Goal: Information Seeking & Learning: Learn about a topic

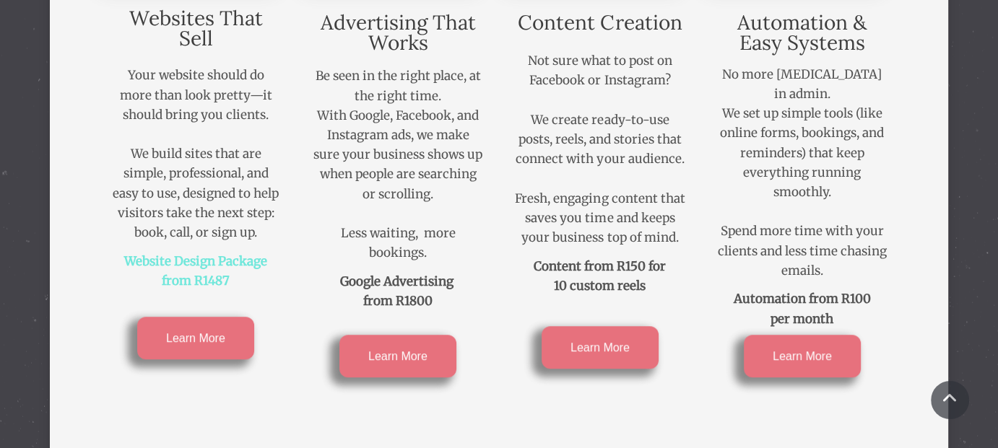
scroll to position [794, 0]
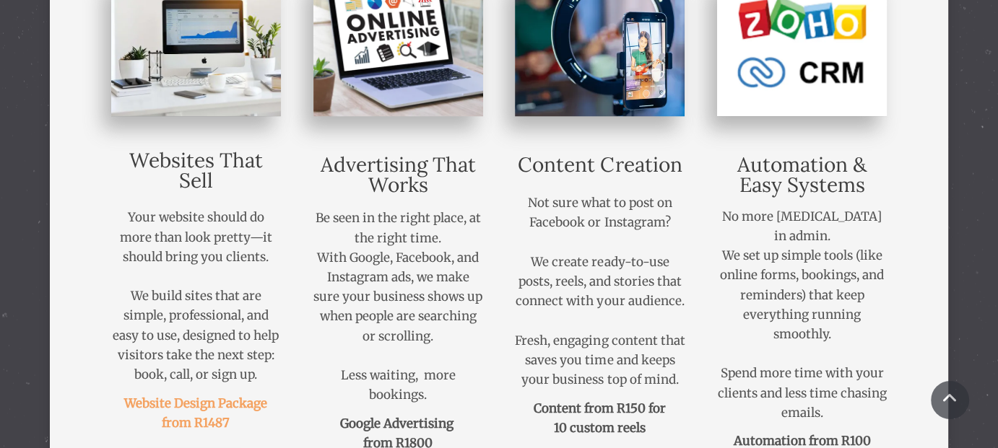
scroll to position [866, 0]
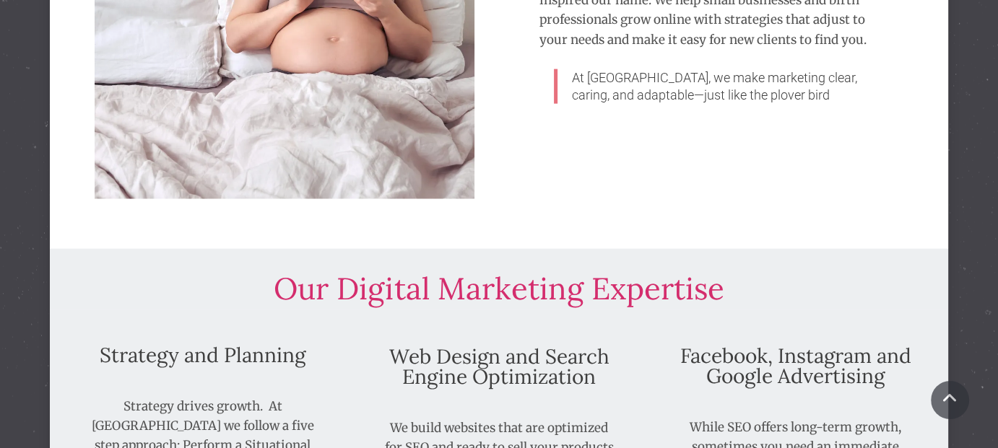
scroll to position [3392, 0]
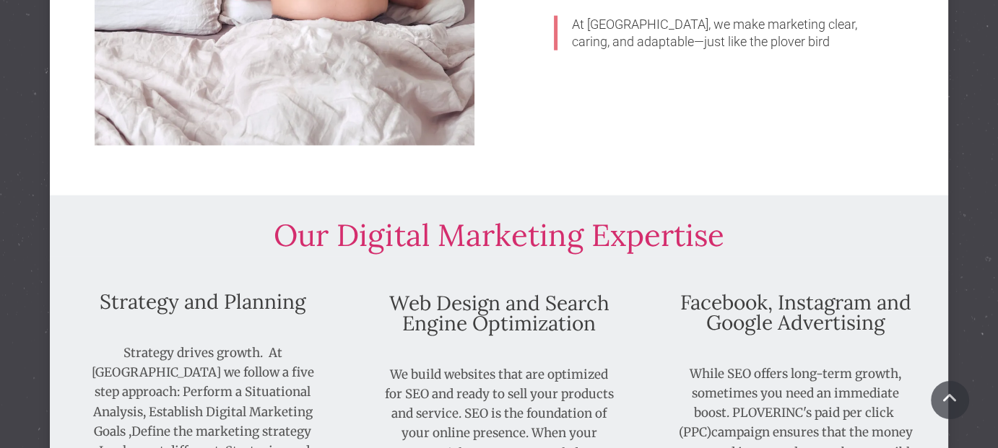
click at [235, 247] on h3 "Our Digital Marketing Expertise" at bounding box center [499, 235] width 808 height 36
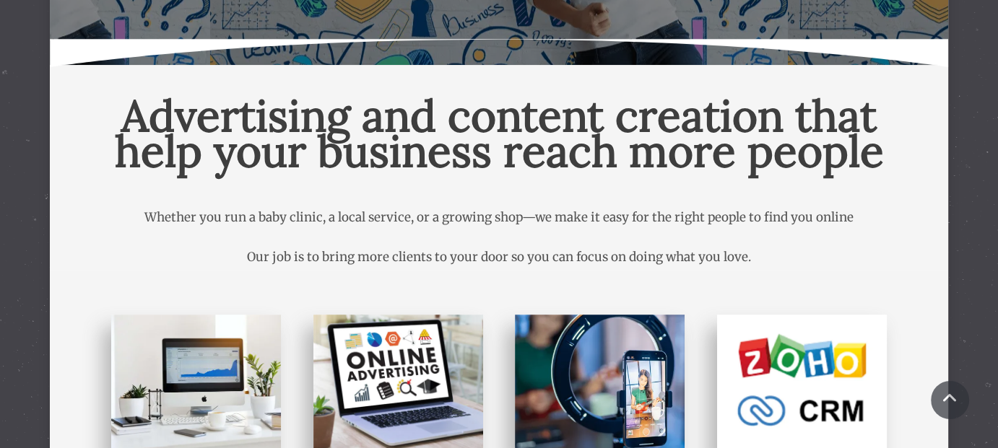
scroll to position [361, 0]
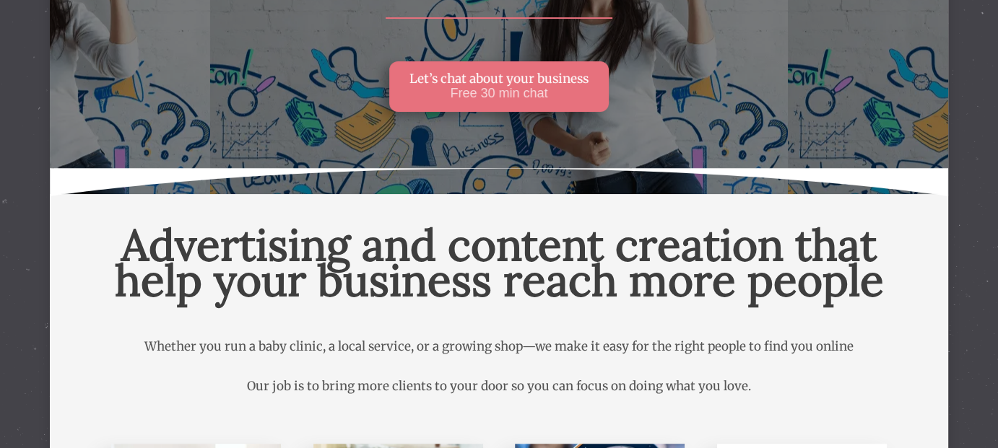
scroll to position [361, 0]
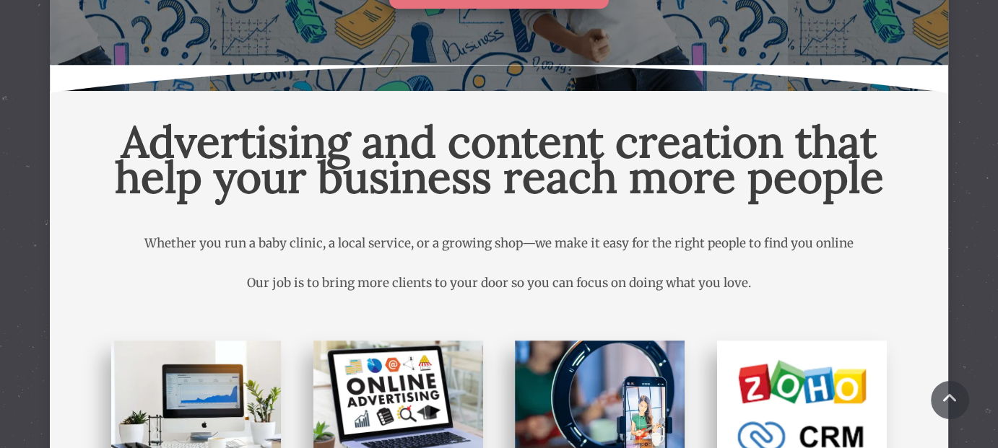
click at [800, 144] on span "Advertising and content creation that help your business reach more people" at bounding box center [498, 159] width 769 height 90
click at [801, 144] on span "Advertising and content creation that help your business reach more people" at bounding box center [498, 159] width 769 height 90
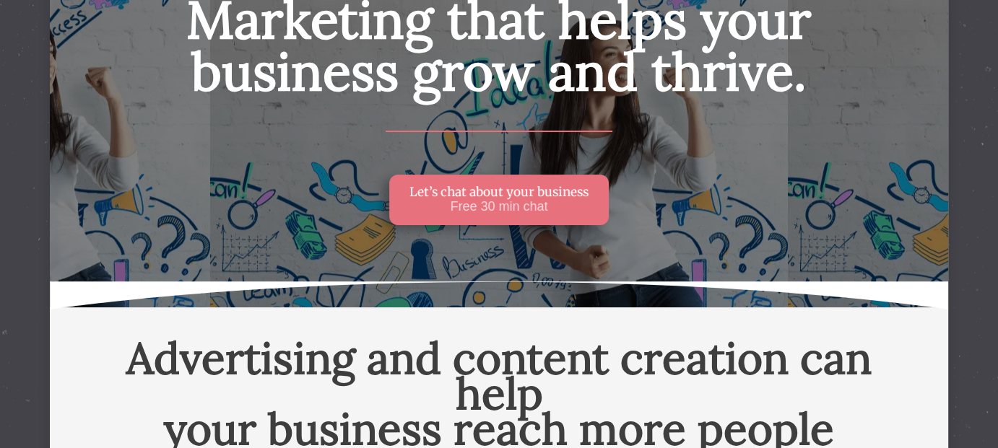
scroll to position [361, 0]
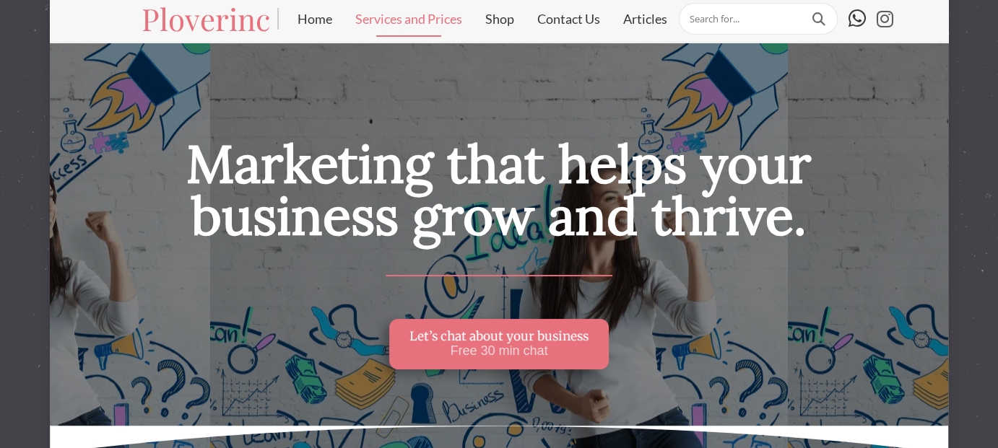
click at [436, 14] on link "Services and Prices" at bounding box center [409, 19] width 130 height 36
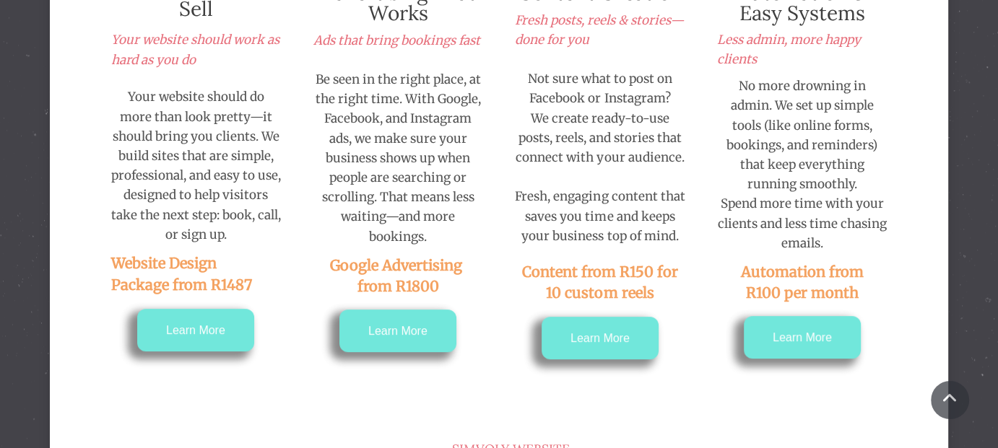
scroll to position [505, 0]
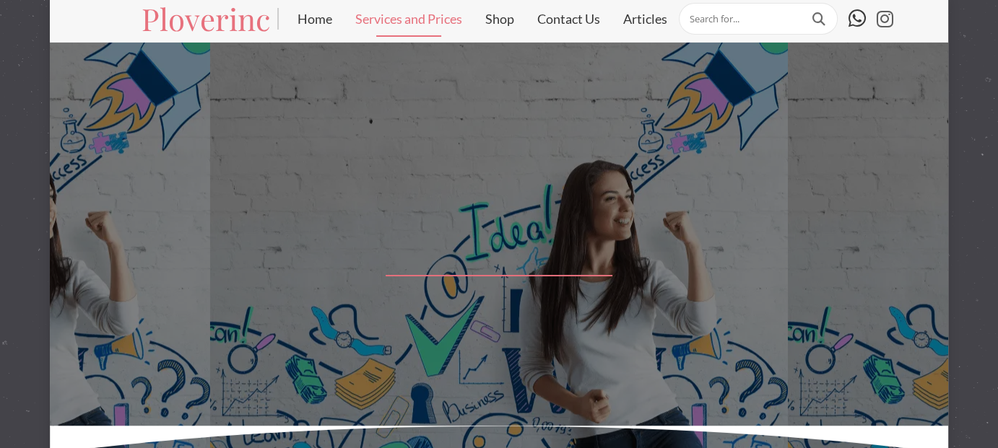
click at [410, 23] on link "Services and Prices" at bounding box center [409, 19] width 130 height 36
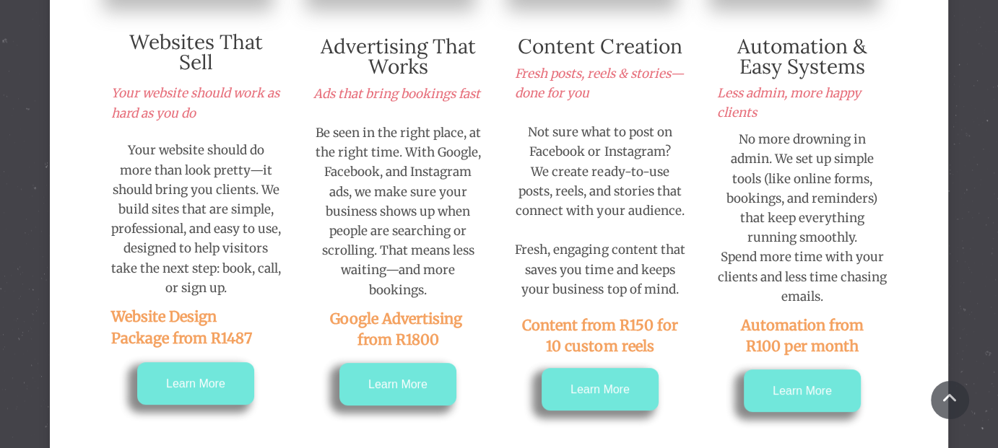
scroll to position [505, 0]
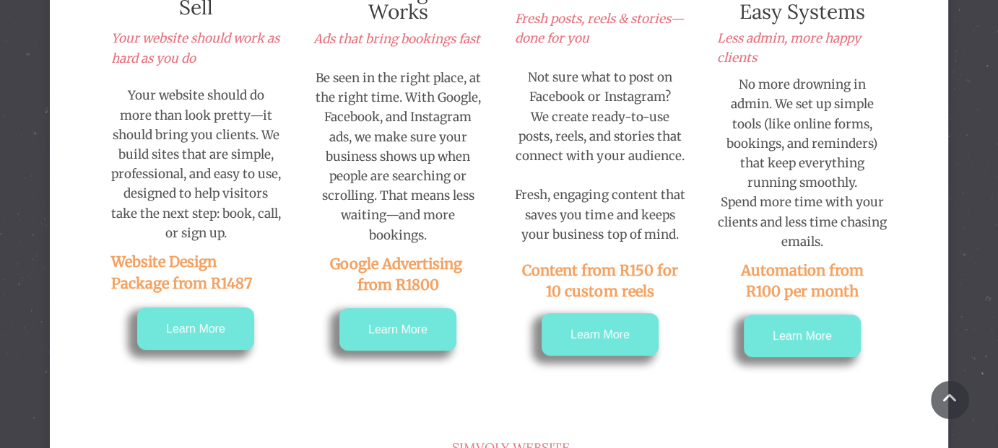
click at [194, 271] on p "Website Design Package from R1487" at bounding box center [183, 273] width 144 height 42
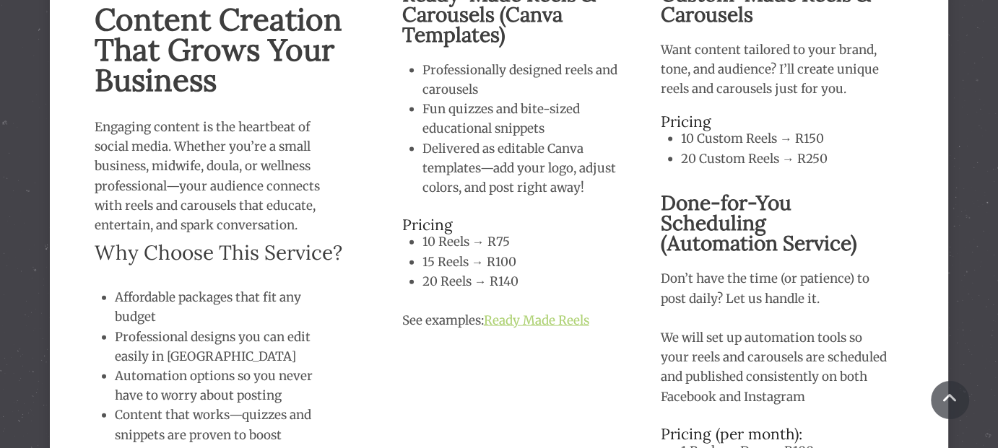
scroll to position [3176, 0]
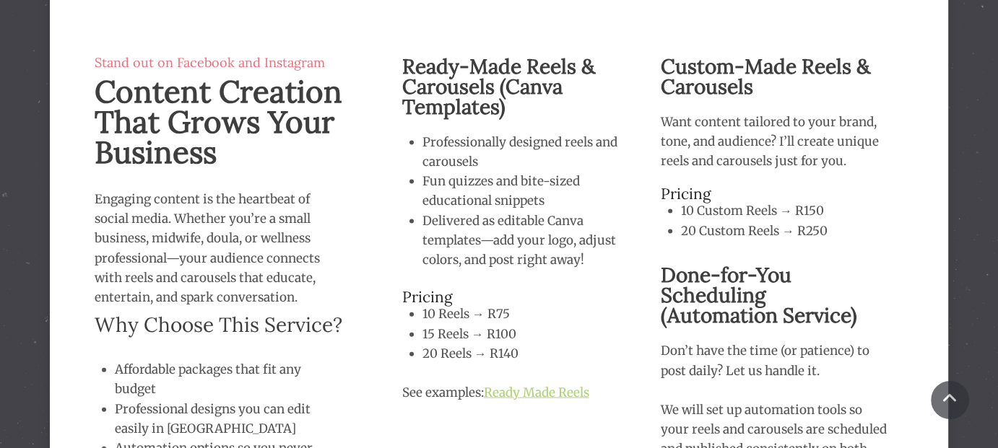
click at [643, 289] on div "Ready-Made Reels & Carousels (Canva Templates) Professionally designed reels an…" at bounding box center [514, 344] width 258 height 583
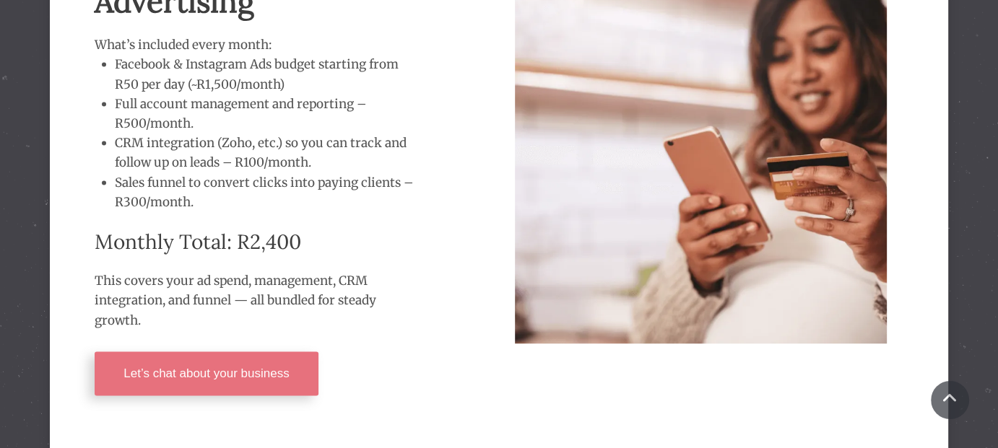
scroll to position [2671, 0]
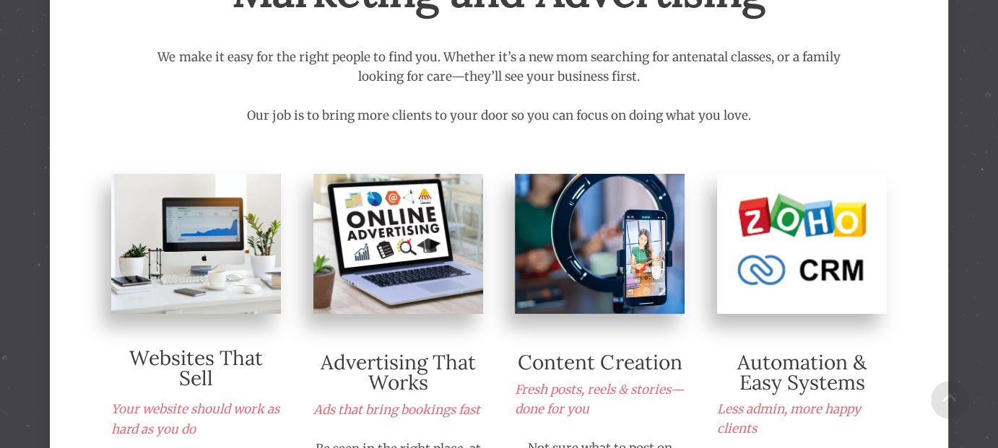
scroll to position [72, 0]
